Goal: Navigation & Orientation: Find specific page/section

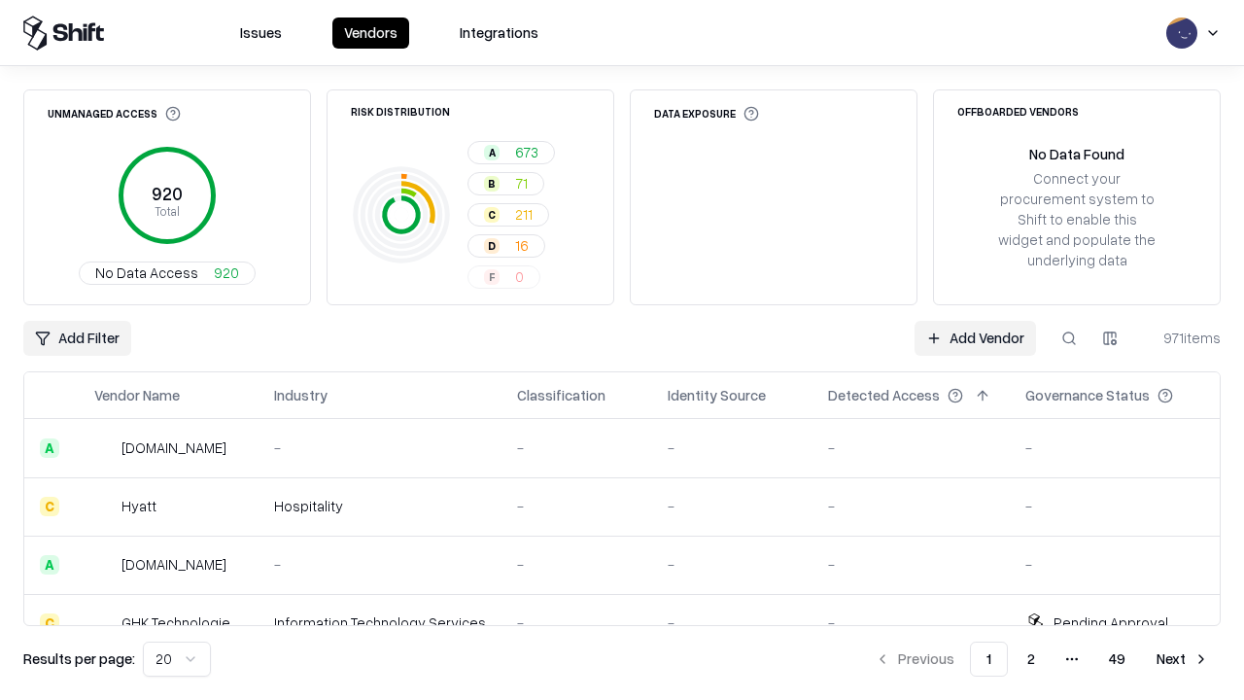
click at [177, 659] on html "Issues Vendors Integrations Unmanaged Access 920 Total No Data Access 920 Risk …" at bounding box center [622, 350] width 1244 height 700
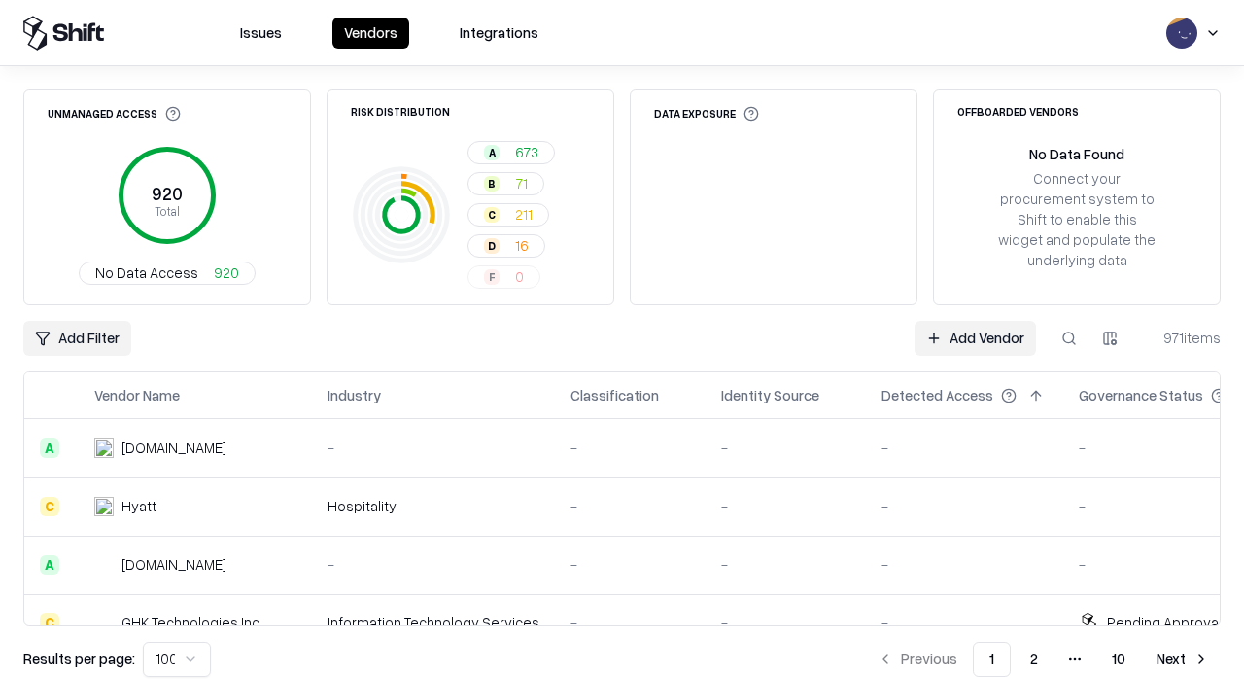
click at [1183, 659] on button "Next" at bounding box center [1183, 658] width 76 height 35
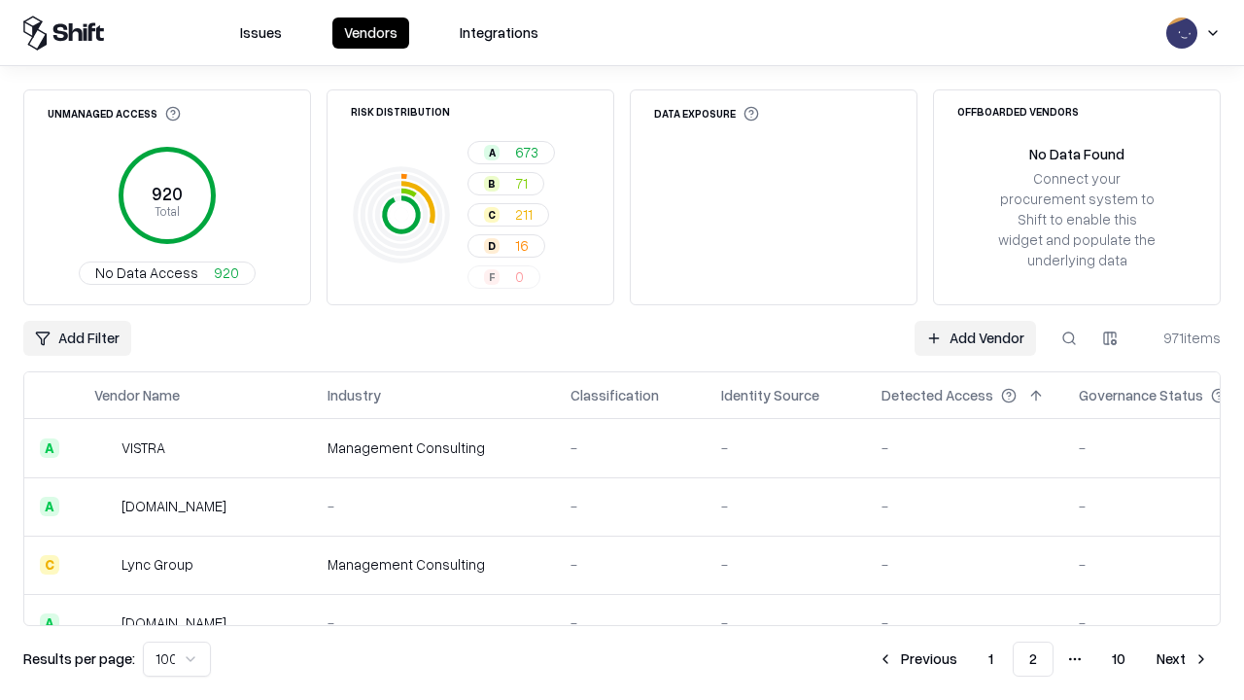
click at [1183, 659] on button "Next" at bounding box center [1183, 658] width 76 height 35
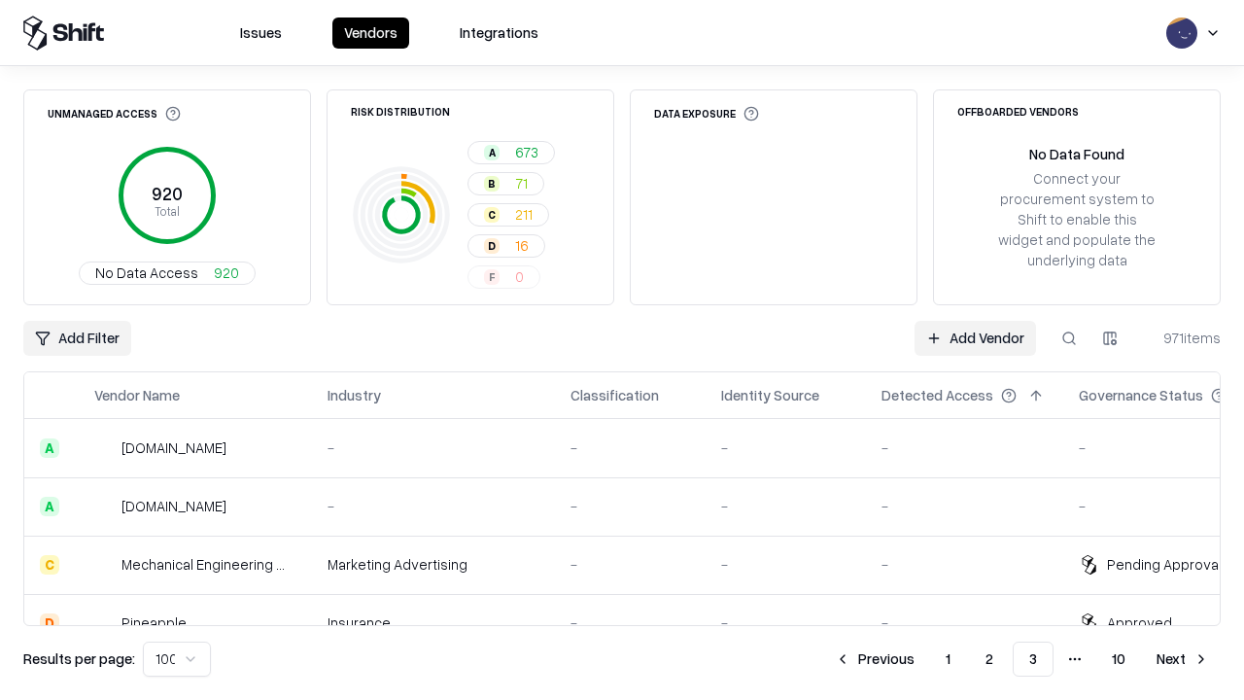
click at [1183, 659] on button "Next" at bounding box center [1183, 658] width 76 height 35
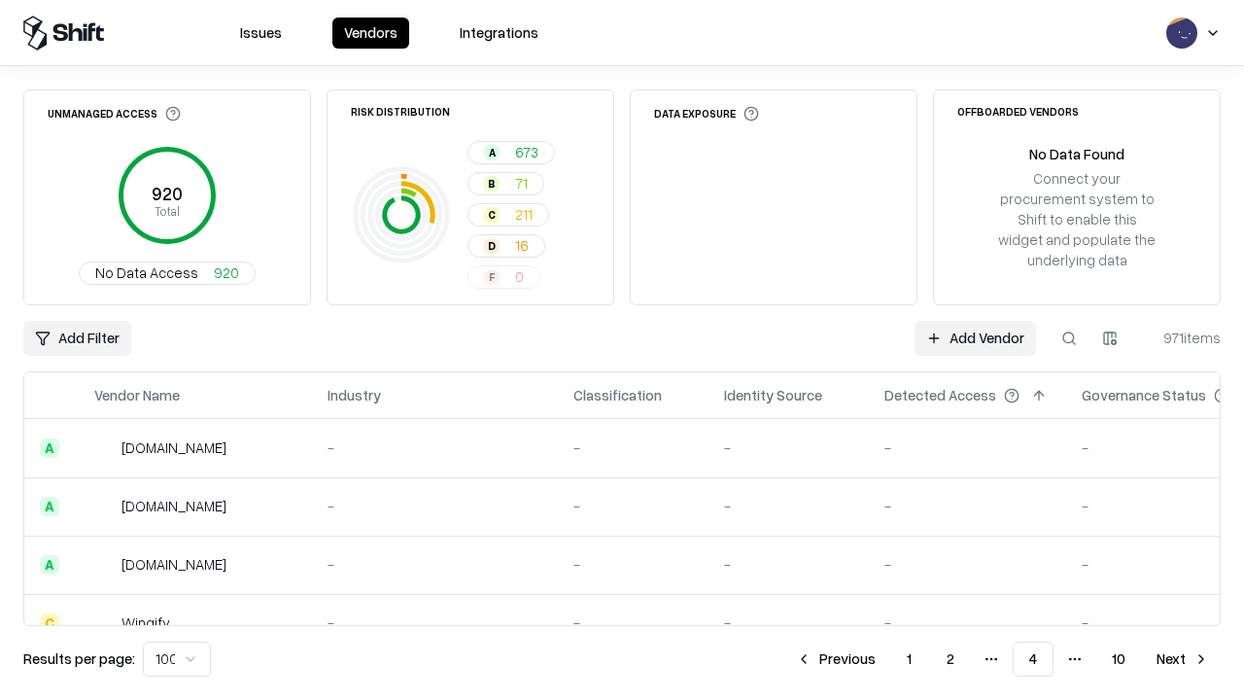
click at [1183, 659] on button "Next" at bounding box center [1183, 658] width 76 height 35
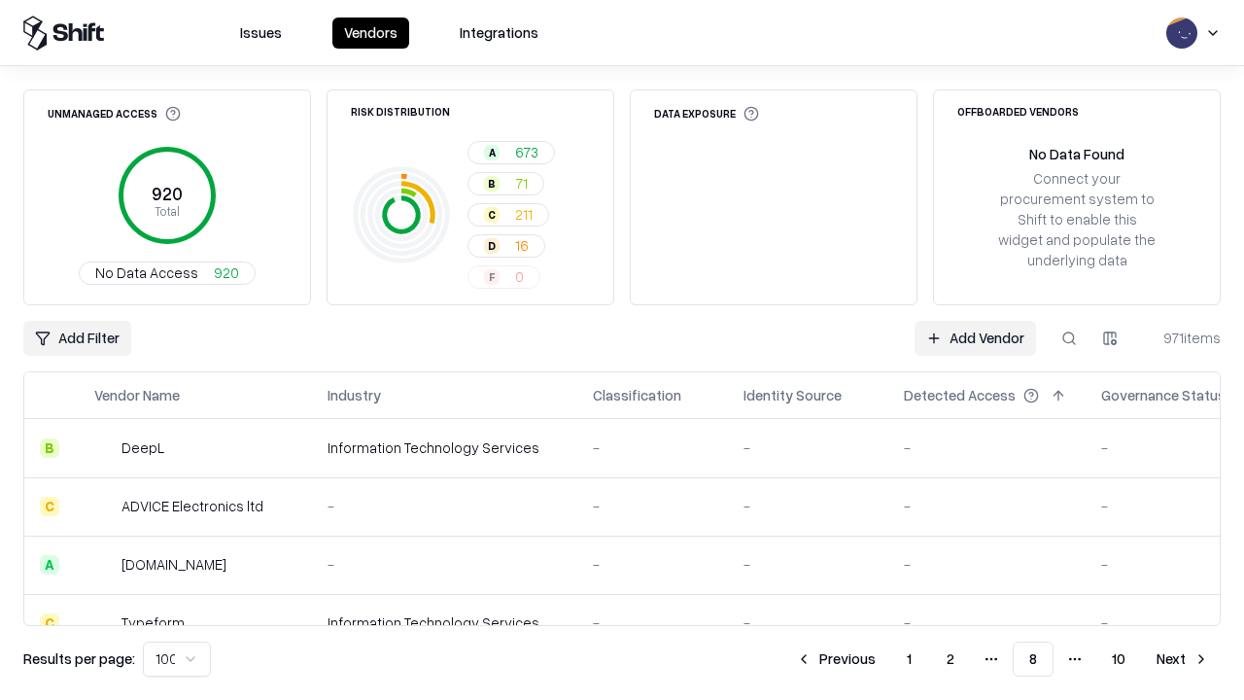
click at [1183, 659] on button "Next" at bounding box center [1183, 658] width 76 height 35
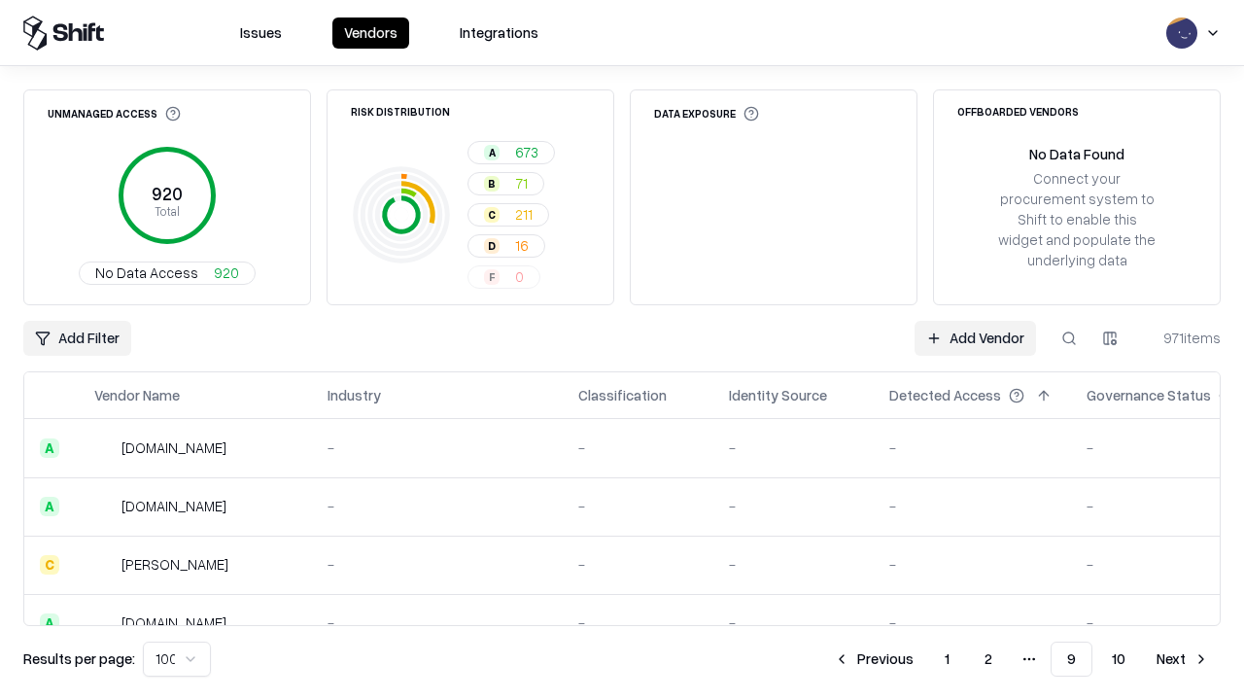
click at [1183, 659] on button "Next" at bounding box center [1183, 658] width 76 height 35
click at [917, 659] on button "Previous" at bounding box center [917, 658] width 103 height 35
click at [874, 659] on button "Previous" at bounding box center [873, 658] width 103 height 35
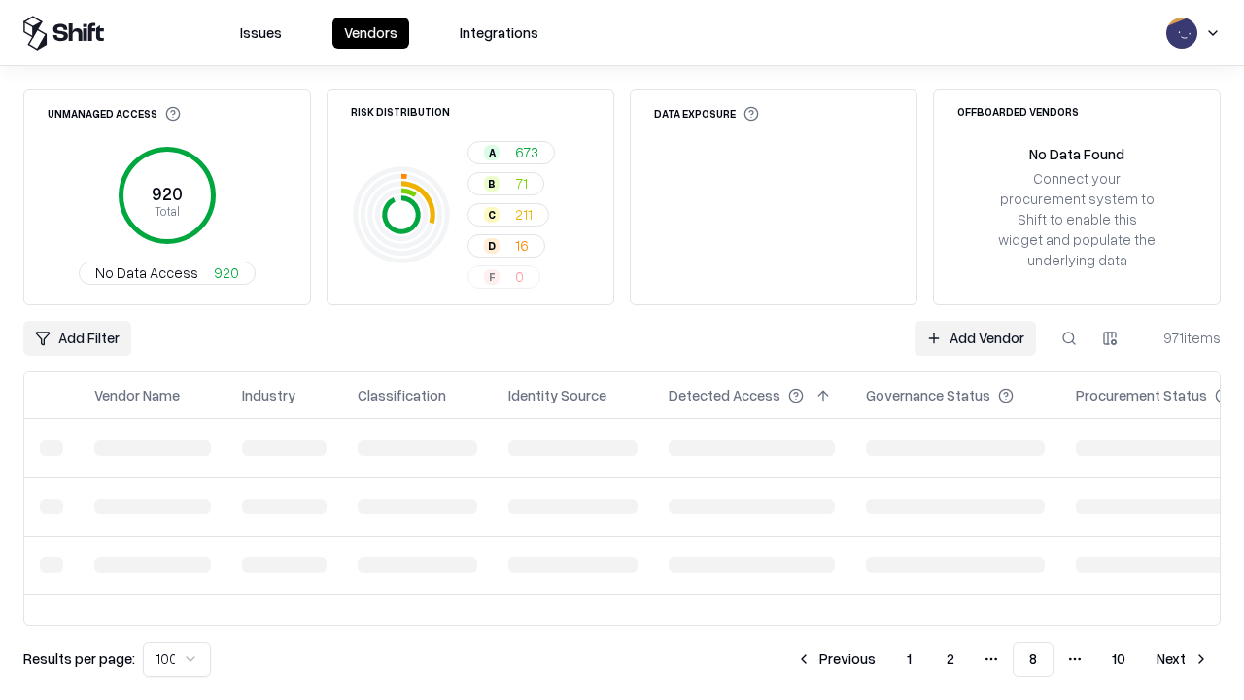
click at [836, 659] on button "Previous" at bounding box center [835, 658] width 103 height 35
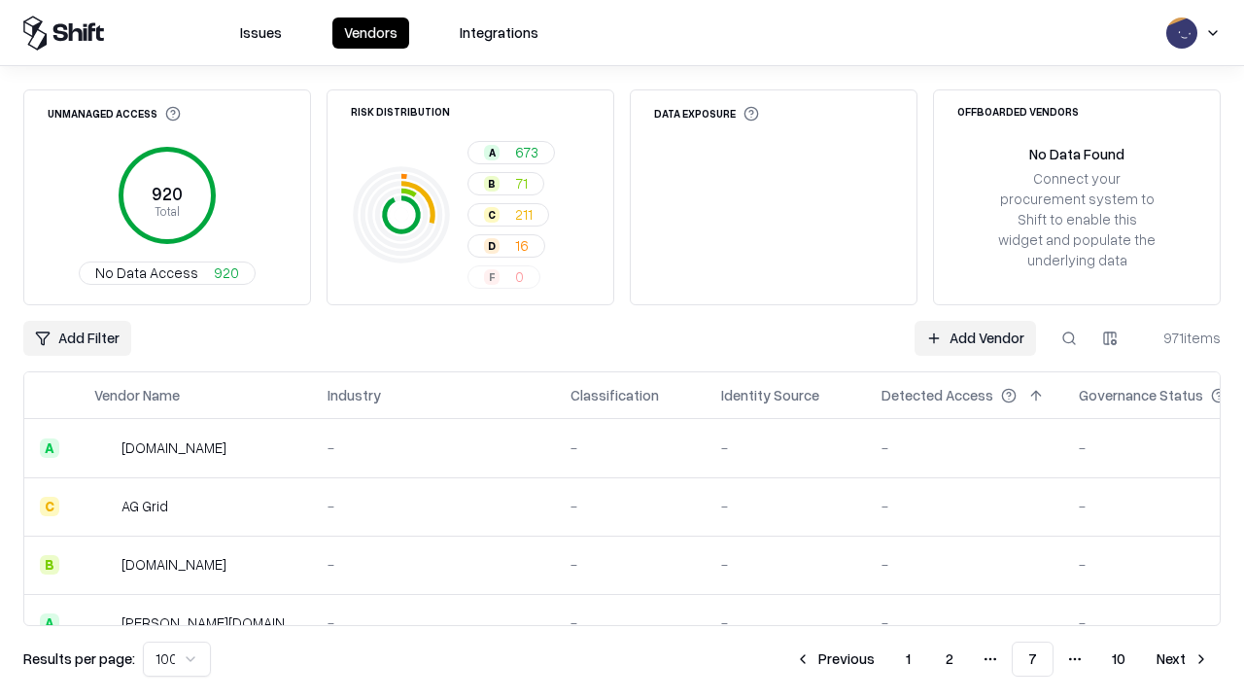
click at [835, 659] on button "Previous" at bounding box center [834, 658] width 103 height 35
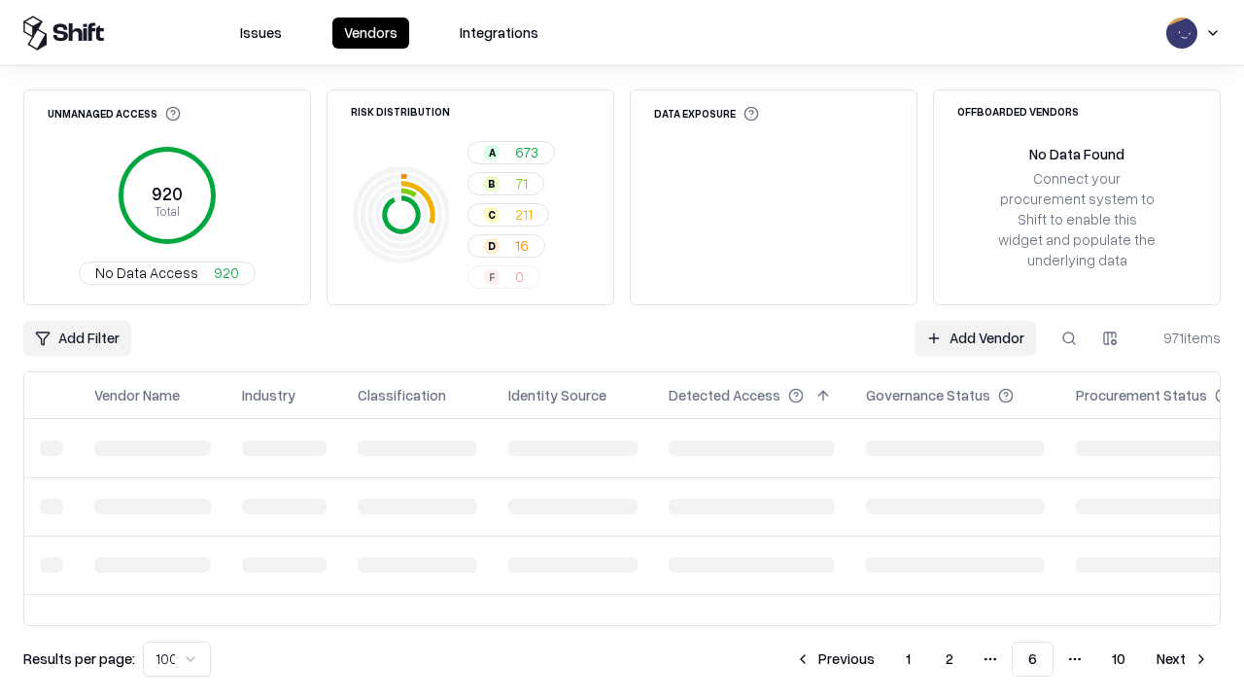
click at [835, 659] on button "Previous" at bounding box center [834, 658] width 103 height 35
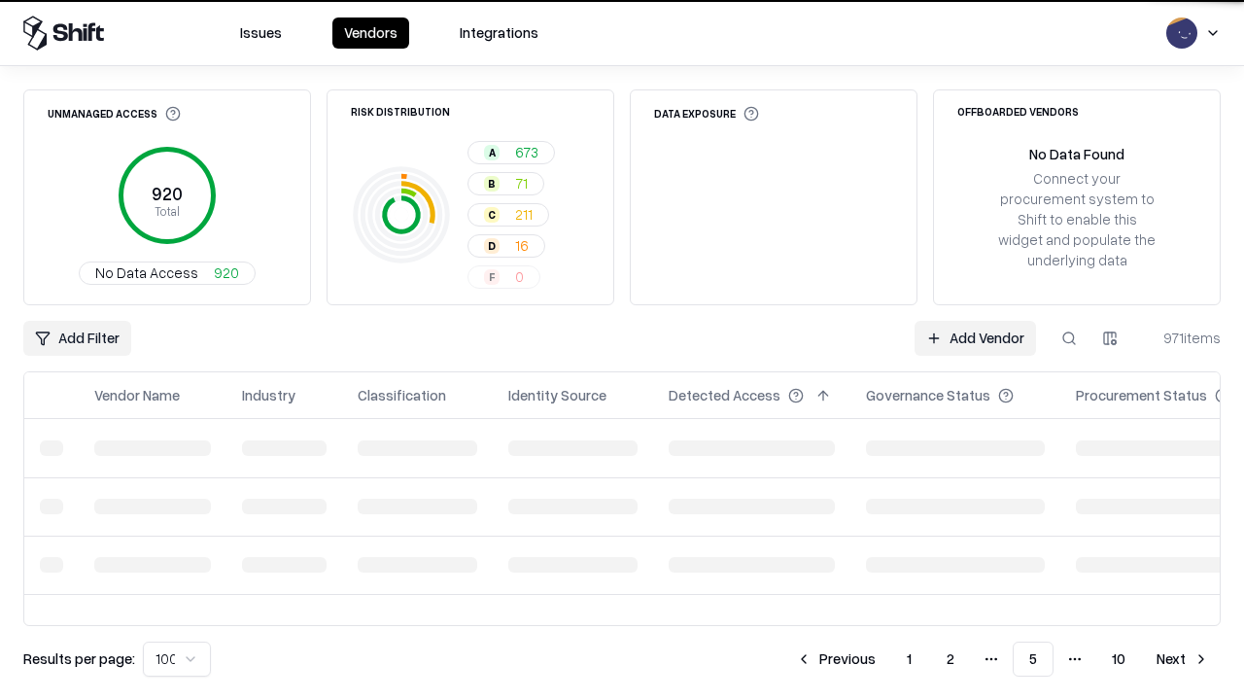
click at [836, 659] on button "Previous" at bounding box center [835, 658] width 103 height 35
